Goal: Find specific page/section: Find specific page/section

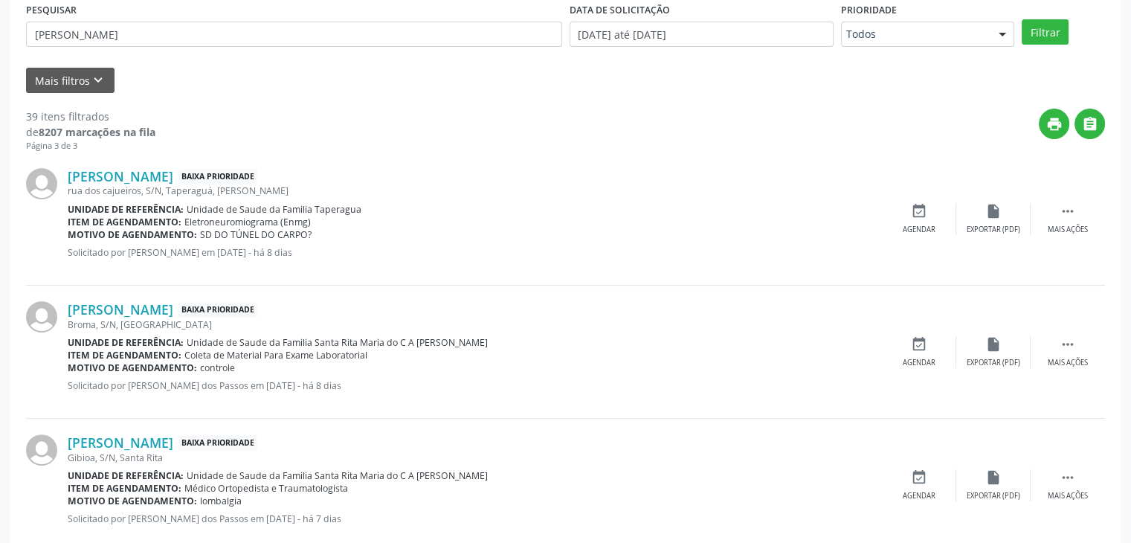
scroll to position [401, 0]
click at [1098, 121] on button "" at bounding box center [1090, 123] width 30 height 30
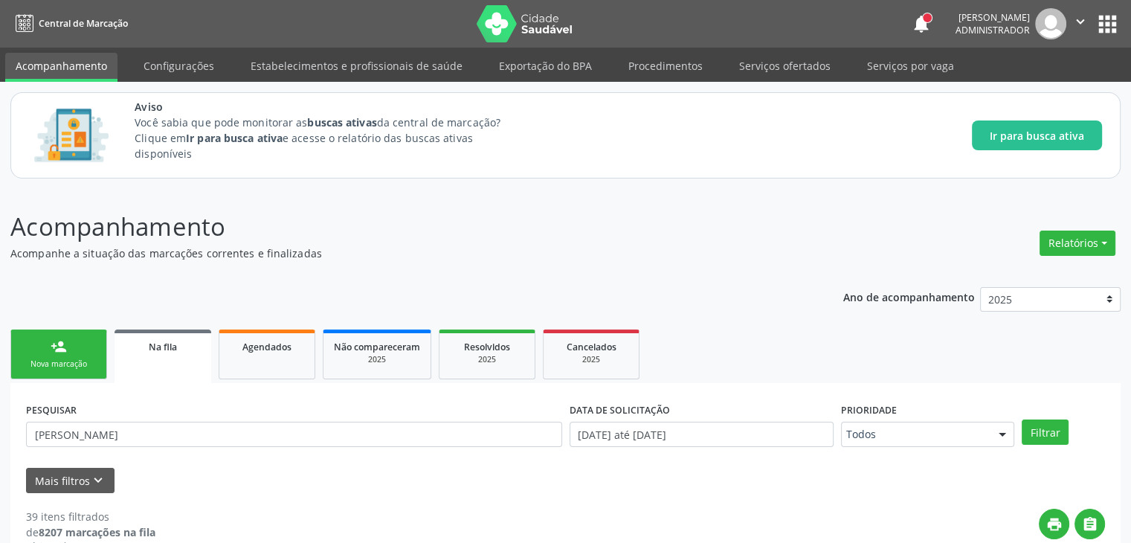
click at [152, 356] on link "Na fila" at bounding box center [163, 357] width 97 height 54
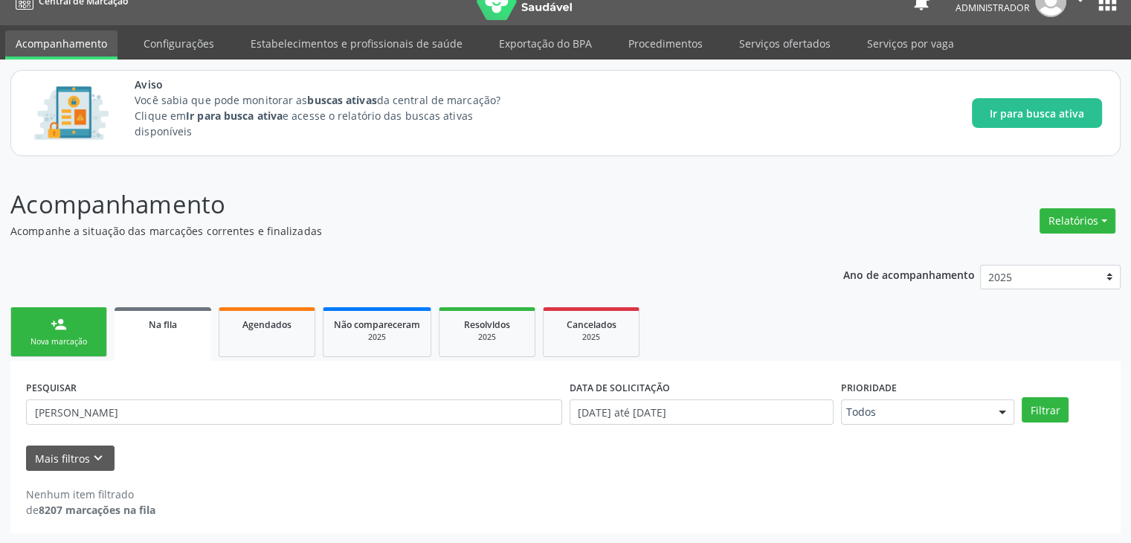
click at [158, 321] on span "Na fila" at bounding box center [163, 324] width 28 height 13
click at [88, 334] on link "person_add Nova marcação" at bounding box center [58, 332] width 97 height 50
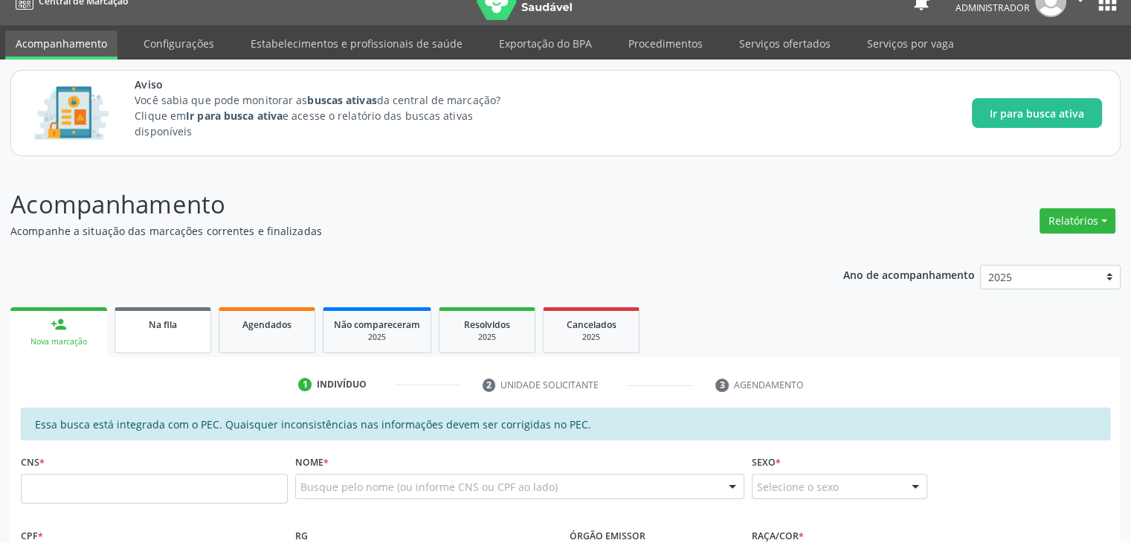
click at [149, 327] on span "Na fila" at bounding box center [163, 324] width 28 height 13
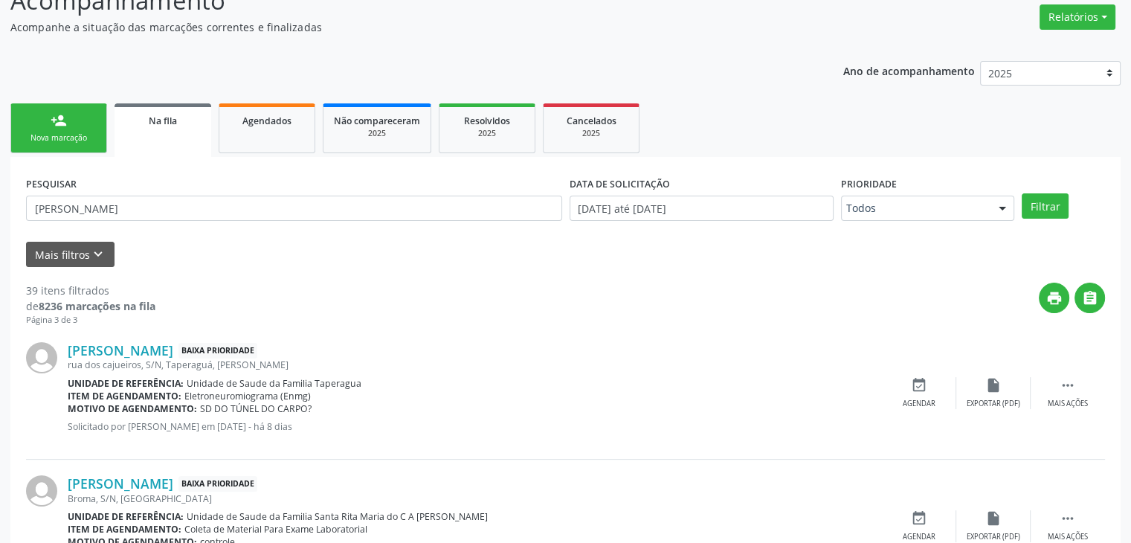
scroll to position [266, 0]
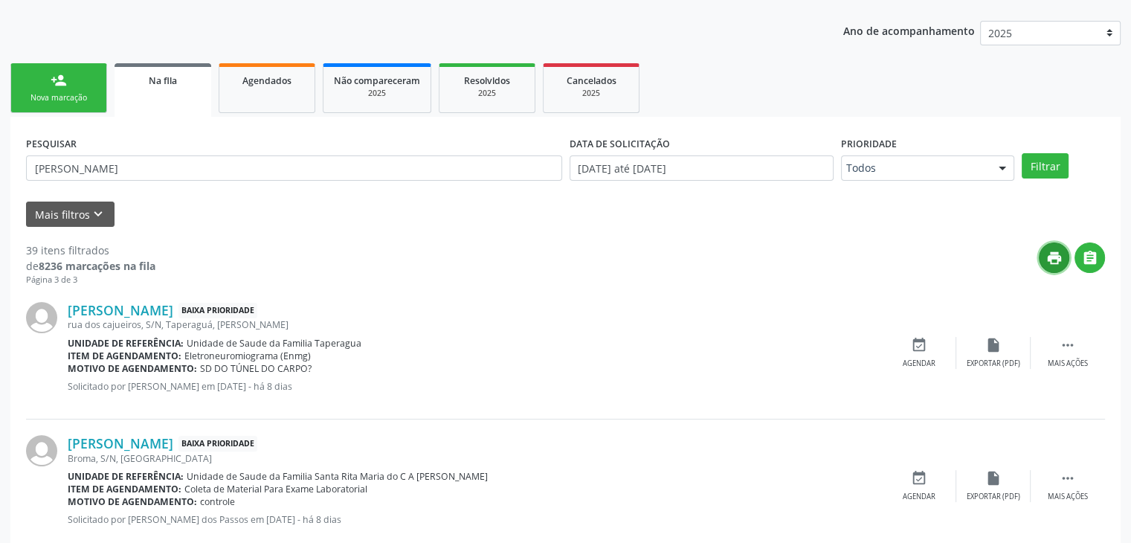
click at [1053, 250] on icon "print" at bounding box center [1055, 258] width 16 height 16
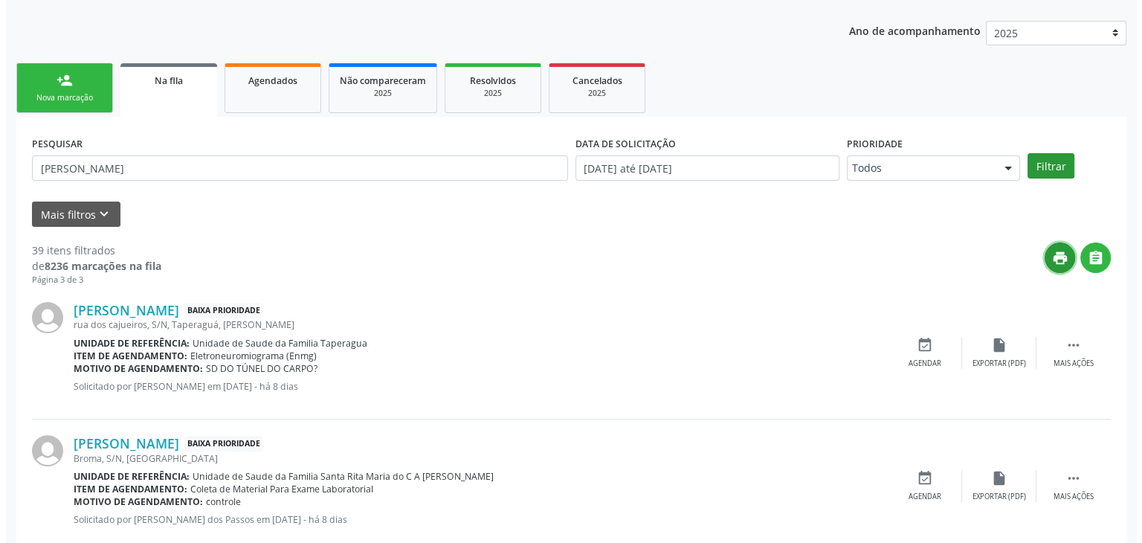
scroll to position [0, 0]
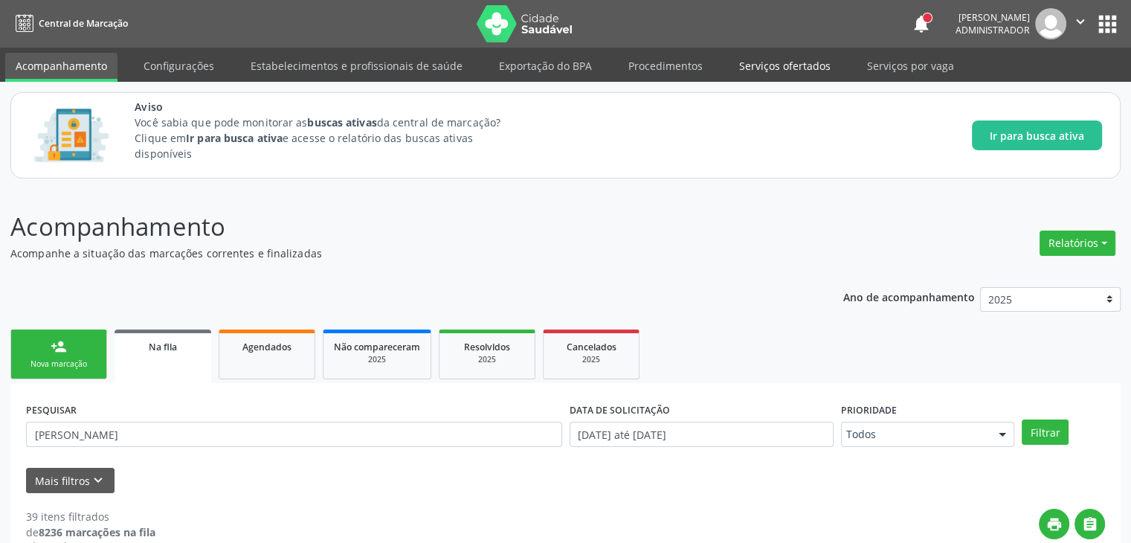
click at [742, 68] on link "Serviços ofertados" at bounding box center [785, 66] width 112 height 26
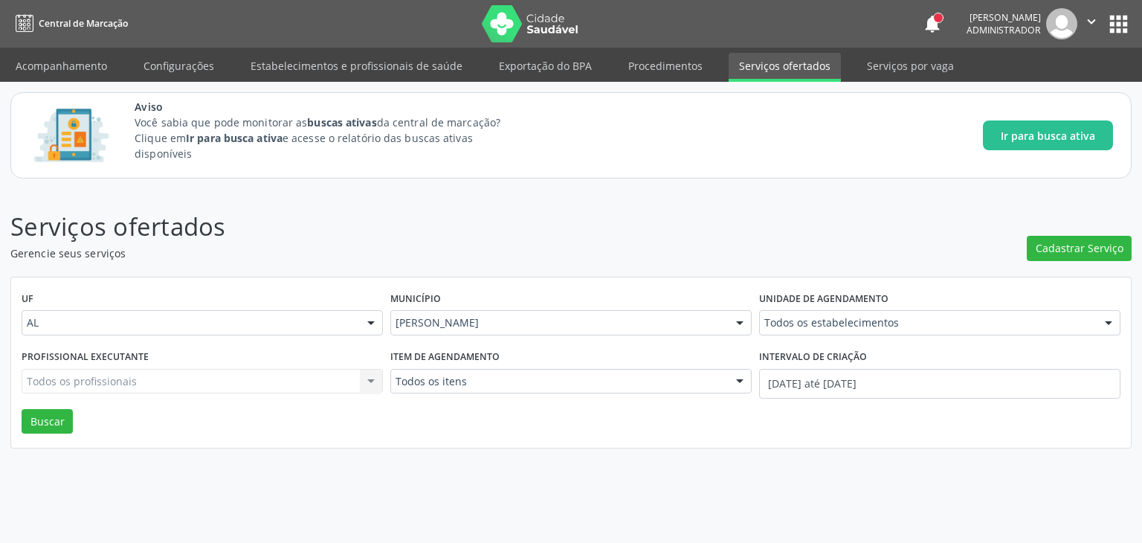
click at [1107, 28] on button "apps" at bounding box center [1119, 24] width 26 height 26
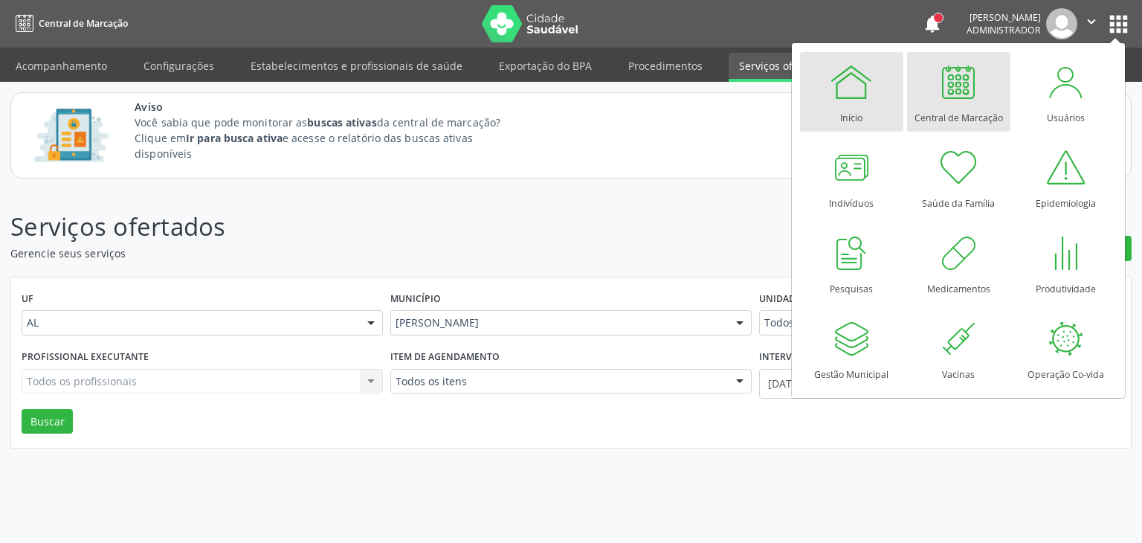
click at [864, 121] on link "Início" at bounding box center [851, 92] width 103 height 80
